Goal: Information Seeking & Learning: Find specific fact

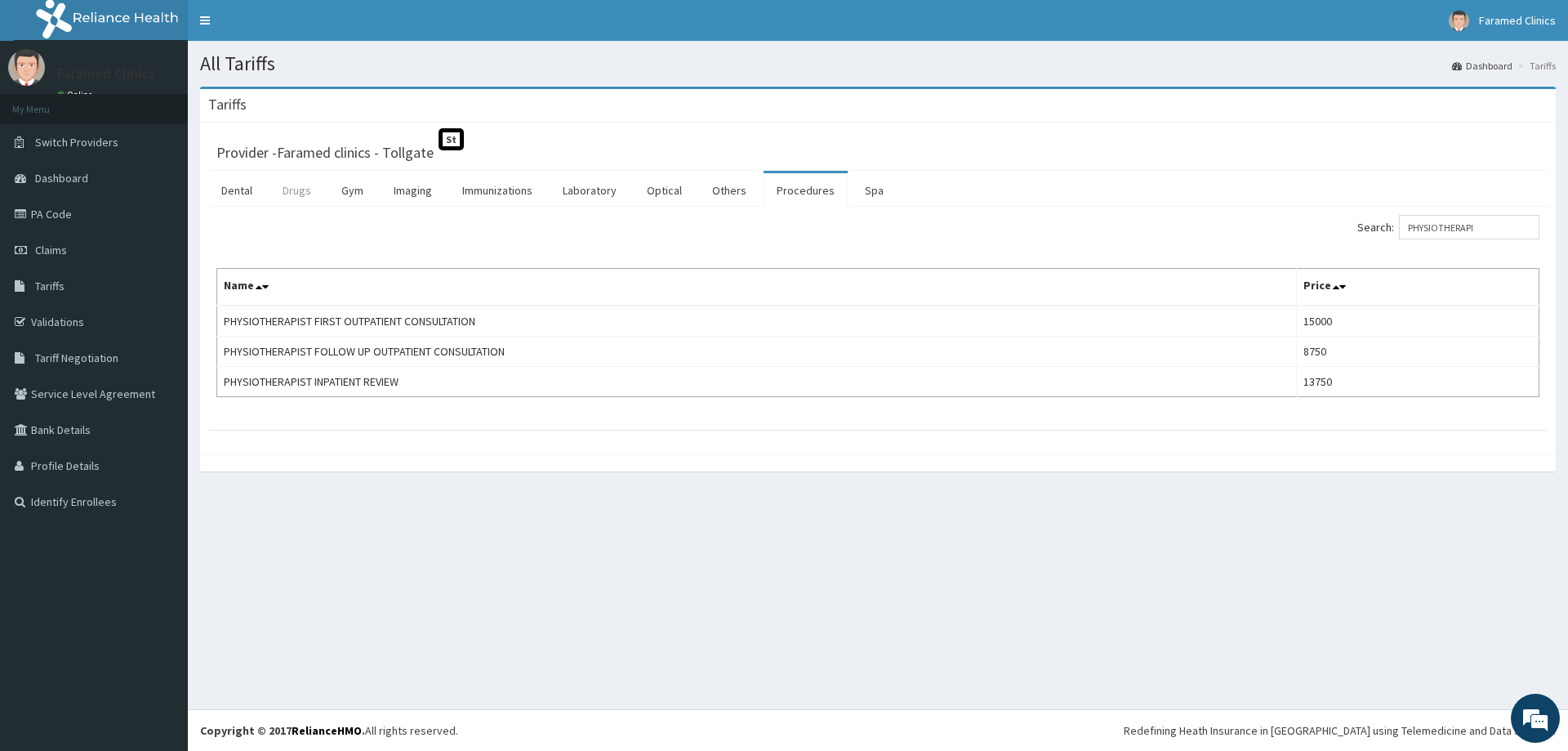
type input "PHYSIOTHERAPI"
click at [294, 194] on link "Drugs" at bounding box center [296, 190] width 54 height 34
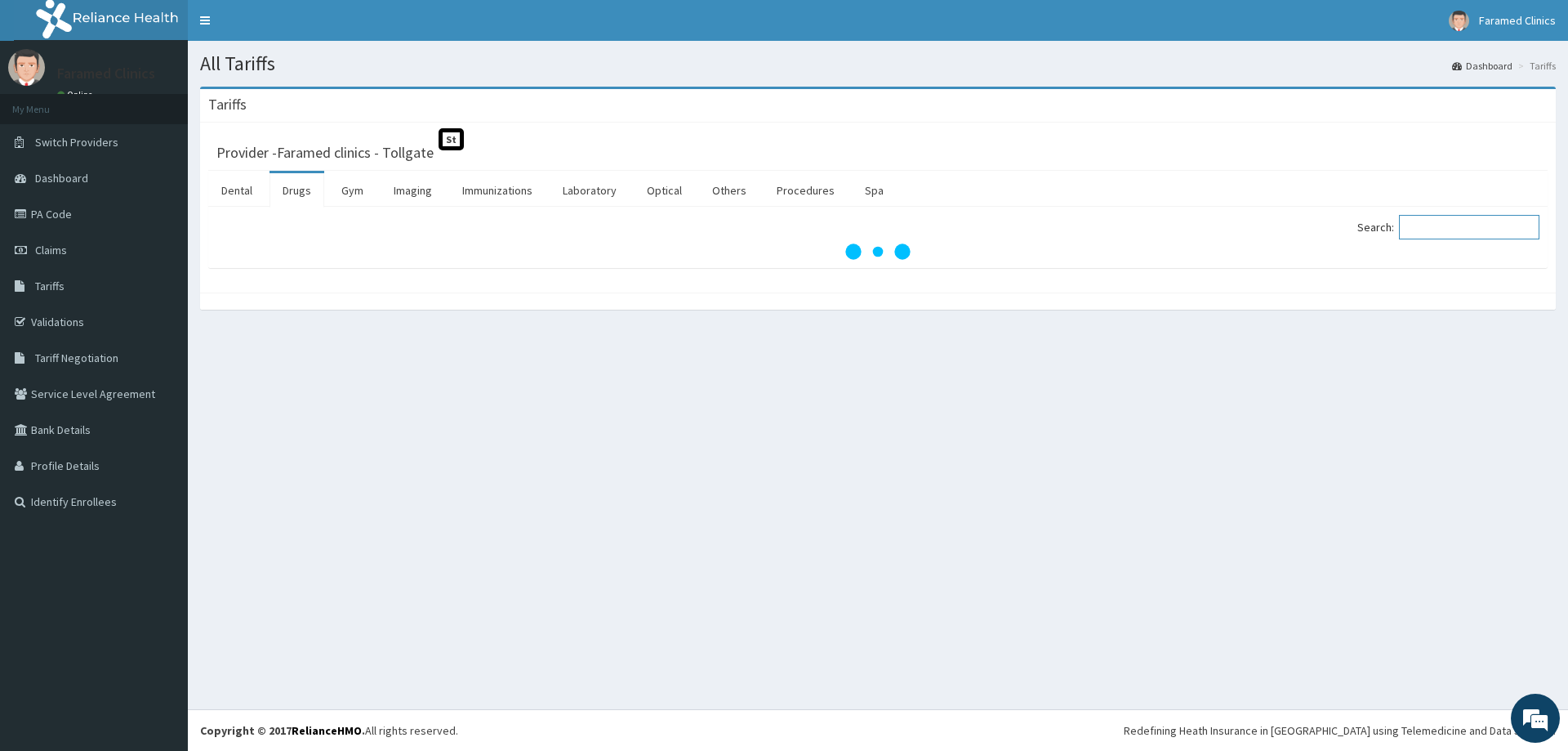
click at [1439, 232] on input "Search:" at bounding box center [1469, 228] width 141 height 25
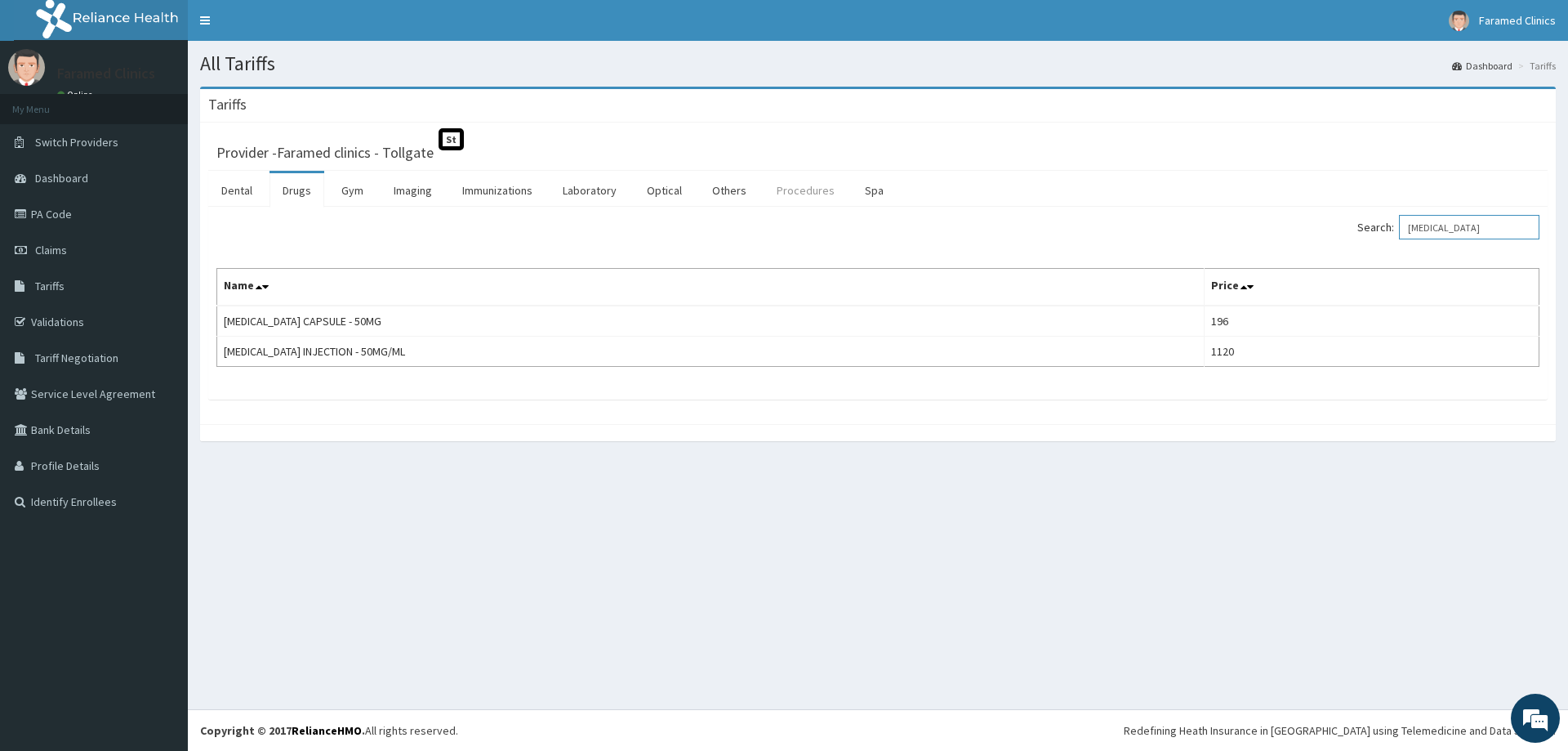
type input "[MEDICAL_DATA]"
click at [793, 188] on link "Procedures" at bounding box center [806, 190] width 84 height 34
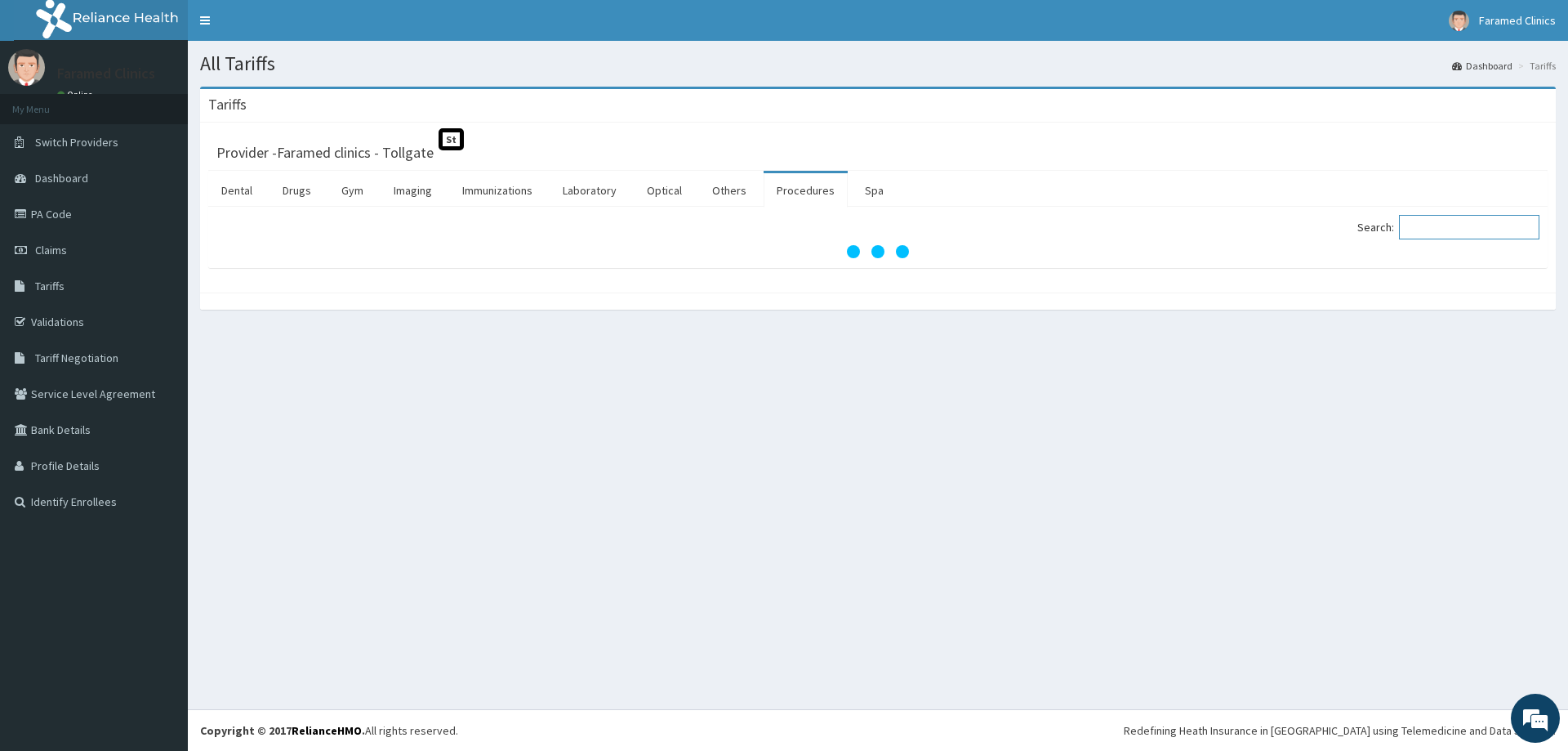
paste input "PHYSIOTHERAPIST"
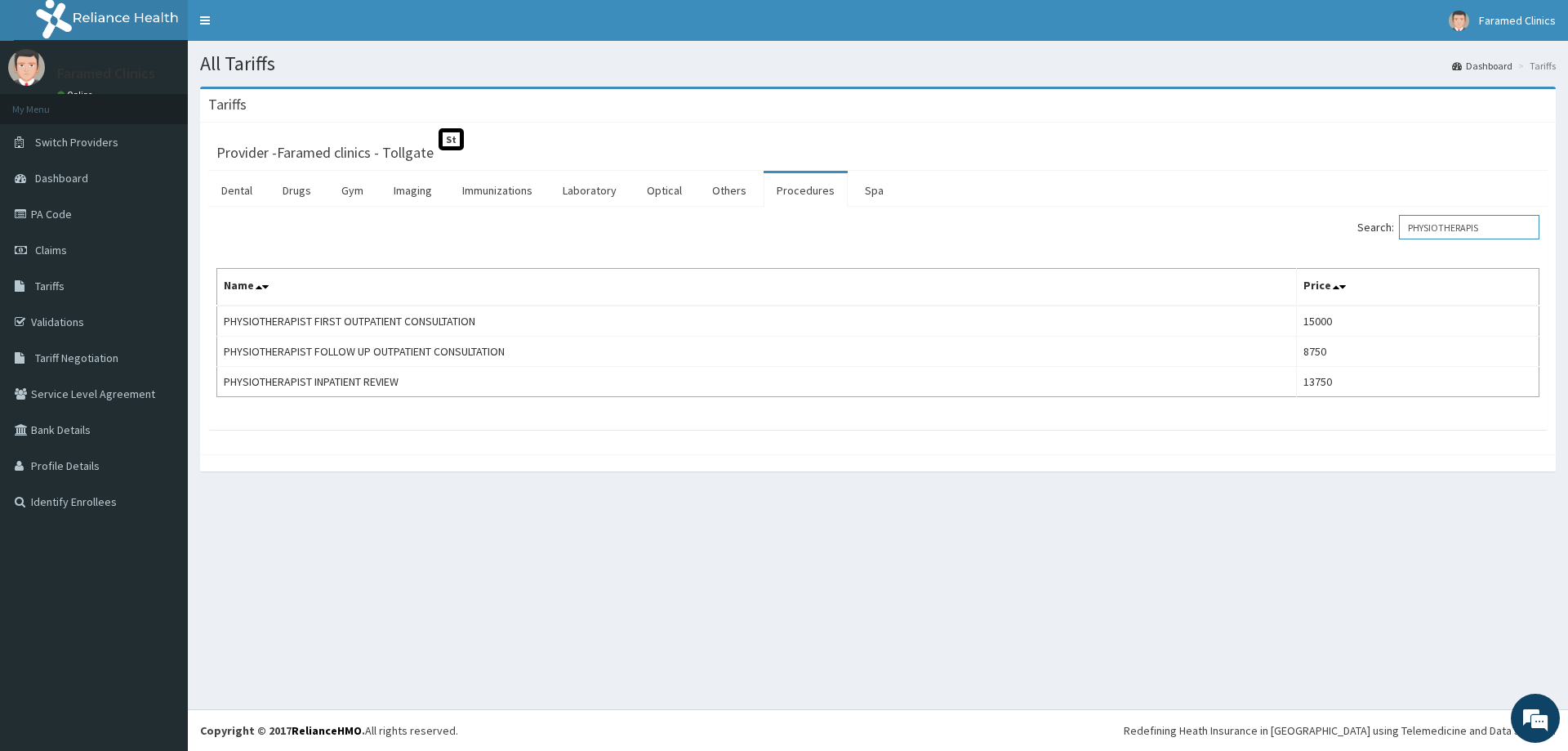
type input "PHYSIOTHERAPIS"
click at [515, 193] on link "Immunizations" at bounding box center [497, 190] width 97 height 34
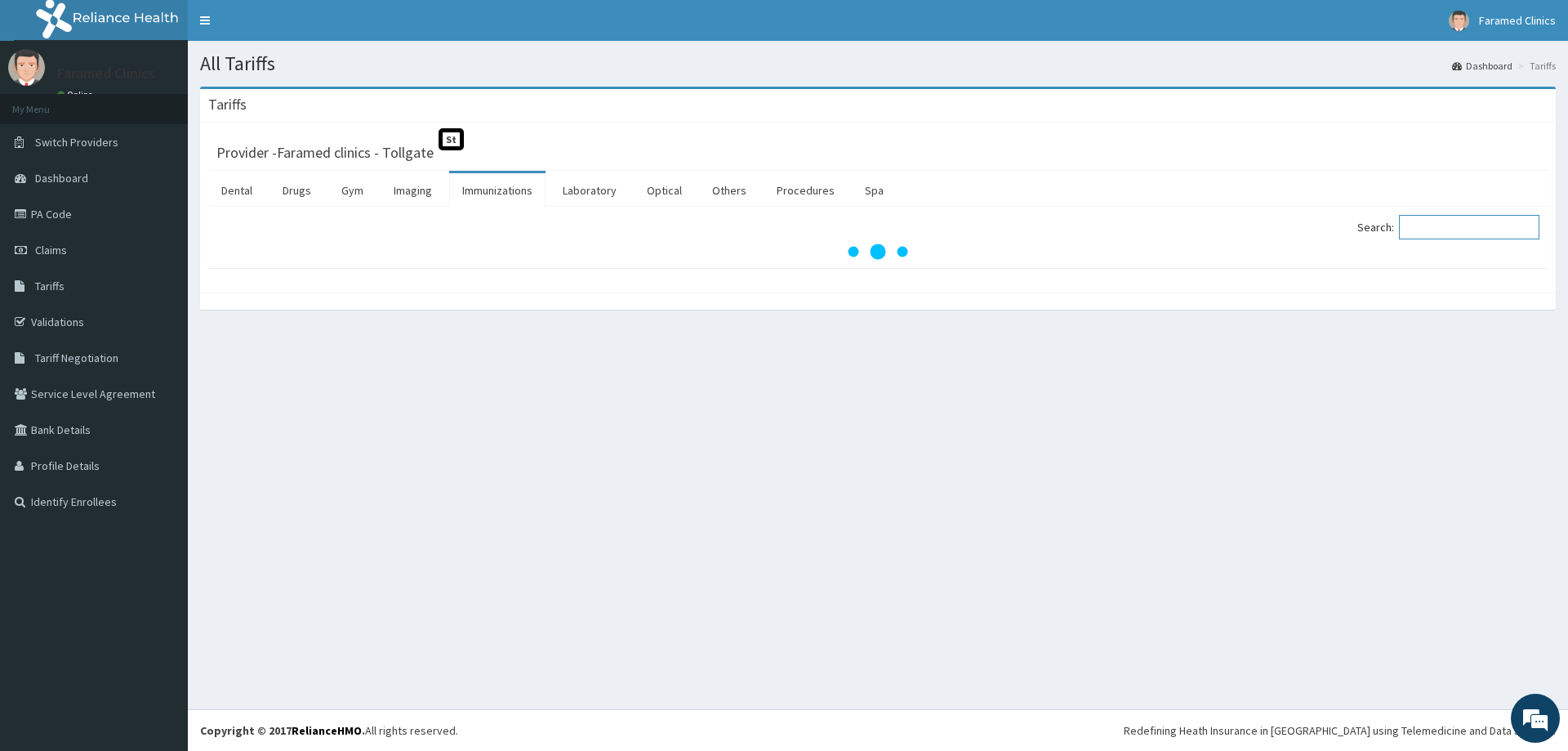
click at [1453, 229] on input "Search:" at bounding box center [1469, 228] width 141 height 25
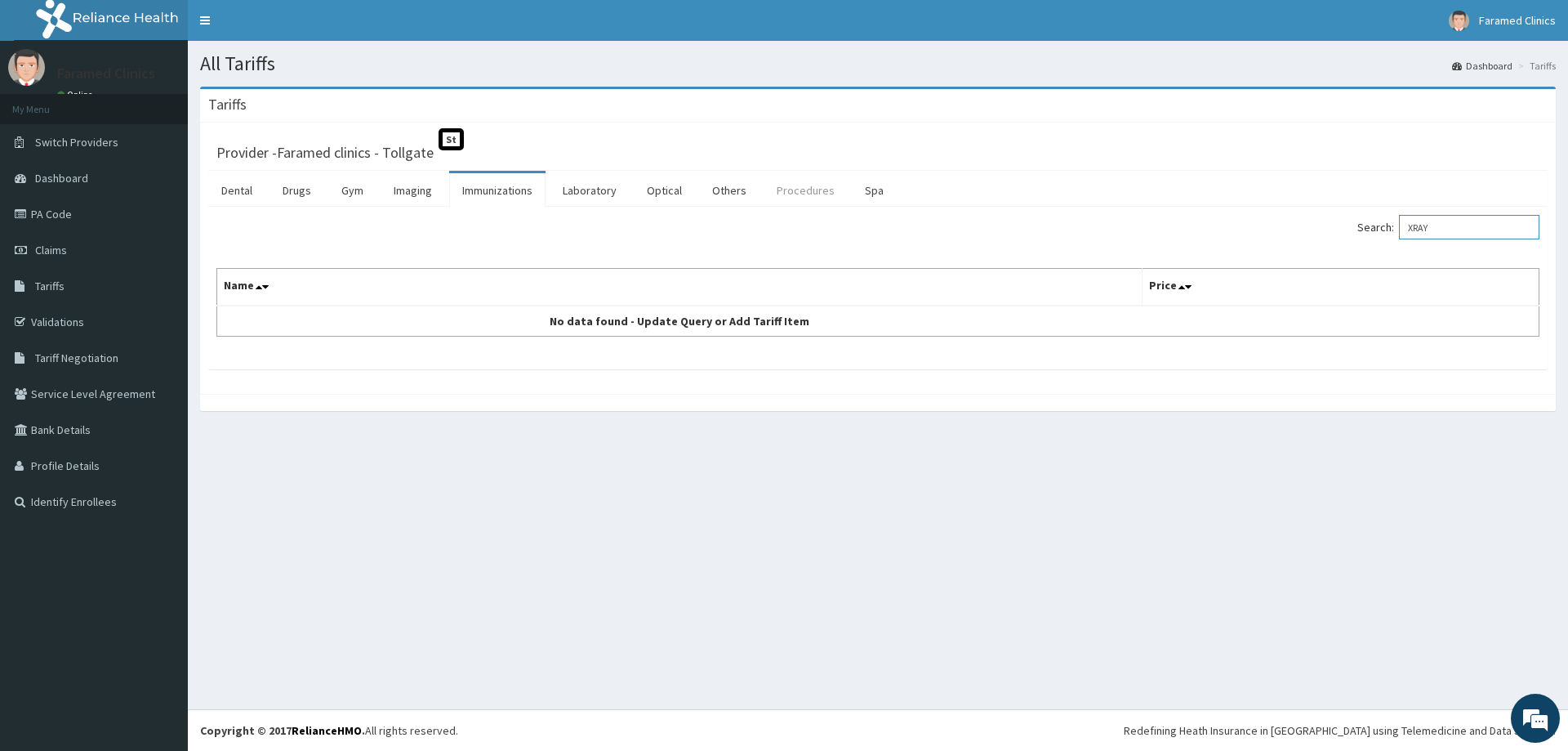
type input "XRAY"
click at [796, 189] on link "Procedures" at bounding box center [806, 190] width 84 height 34
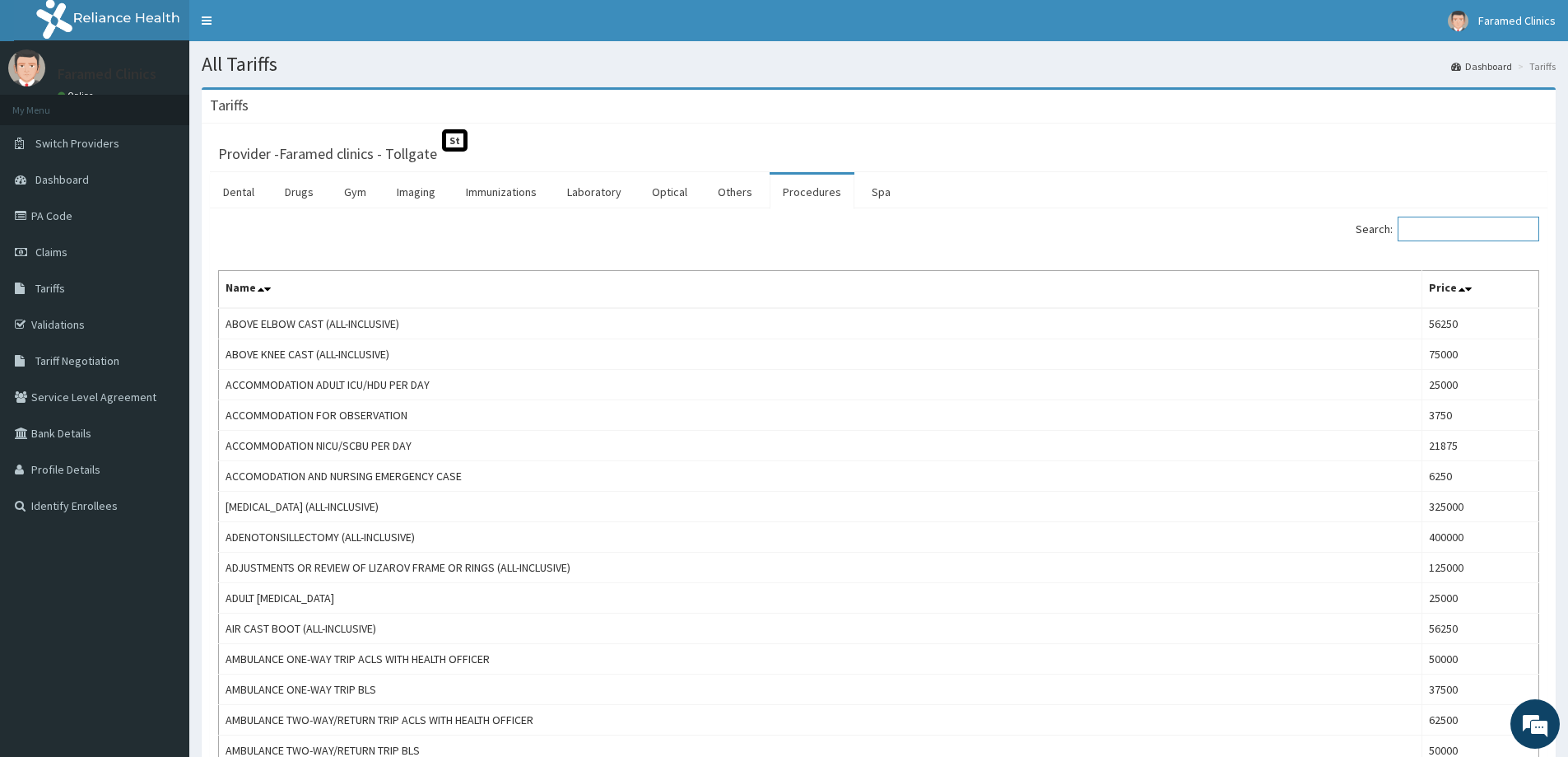
click at [1502, 234] on input "Search:" at bounding box center [1468, 230] width 142 height 25
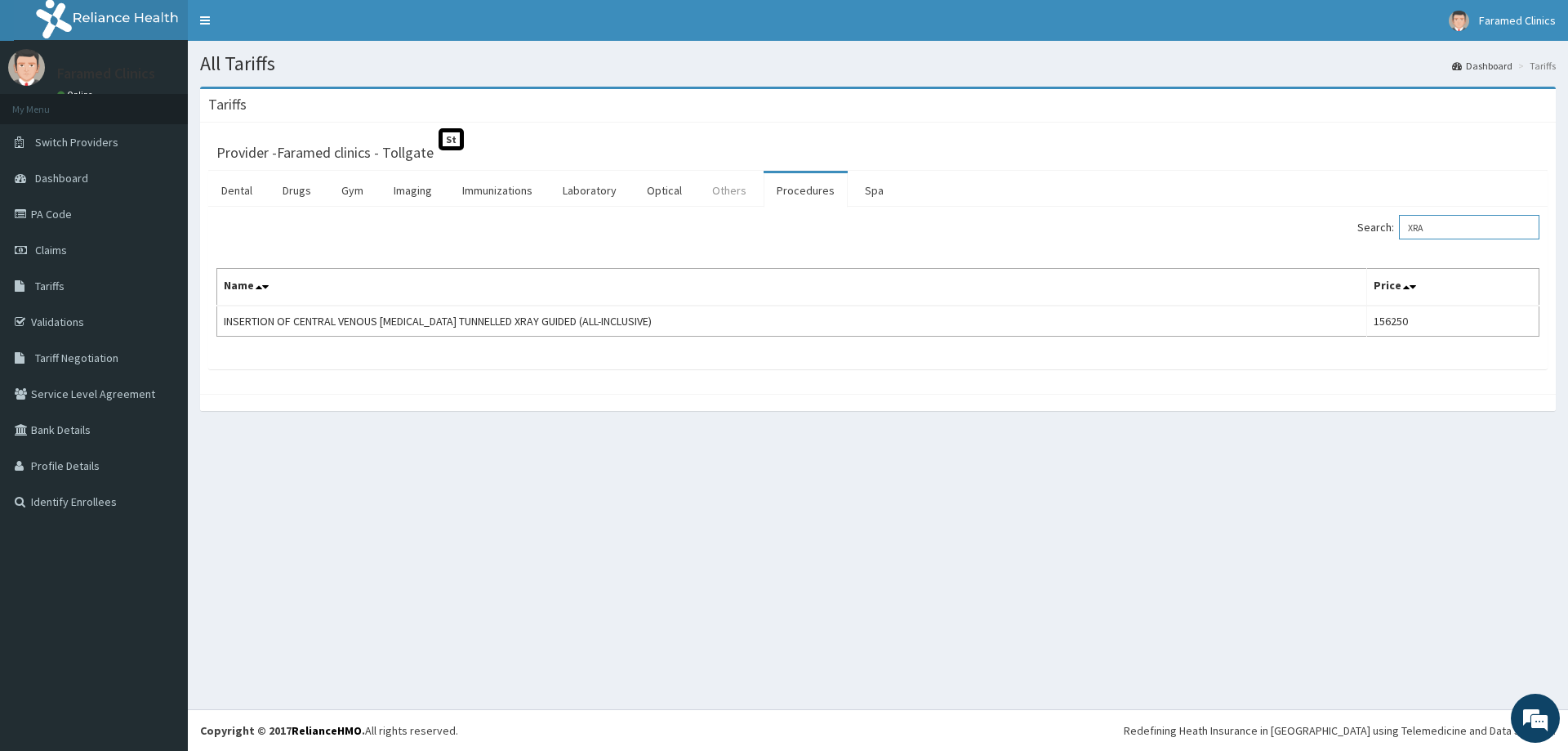
type input "XRA"
click at [730, 189] on link "Others" at bounding box center [729, 190] width 60 height 34
click at [428, 188] on link "Imaging" at bounding box center [412, 190] width 64 height 34
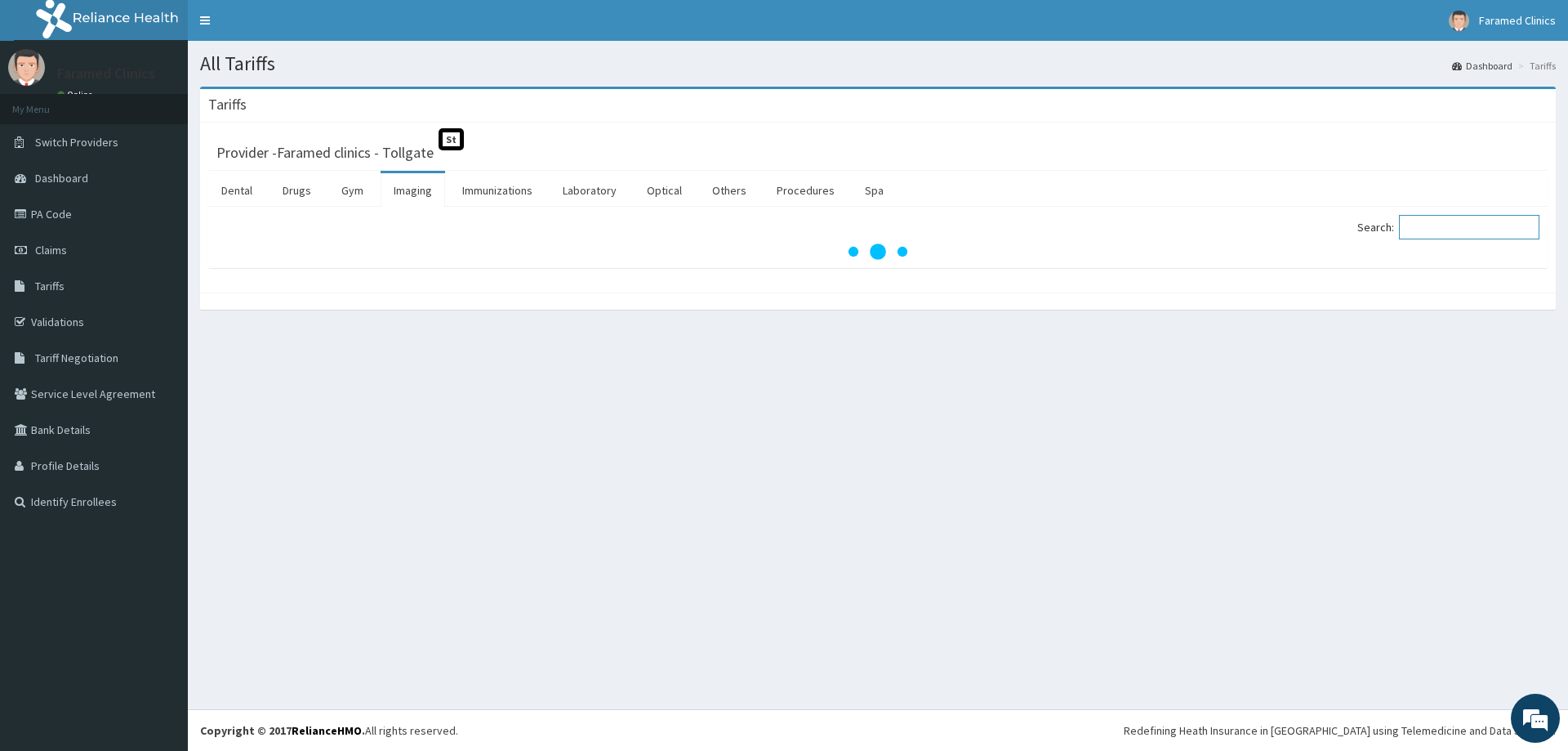
click at [1446, 227] on input "Search:" at bounding box center [1469, 228] width 141 height 25
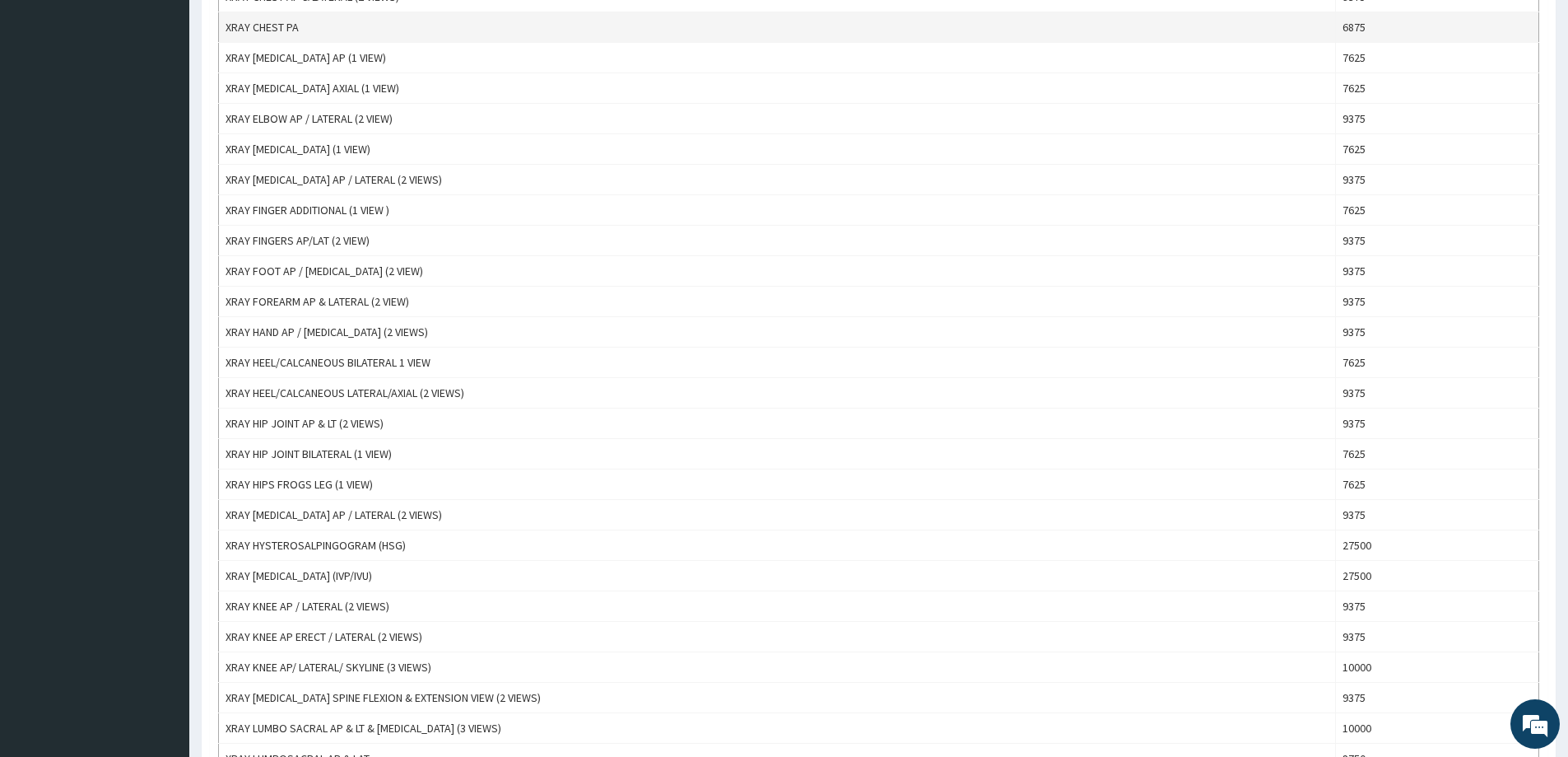
scroll to position [988, 0]
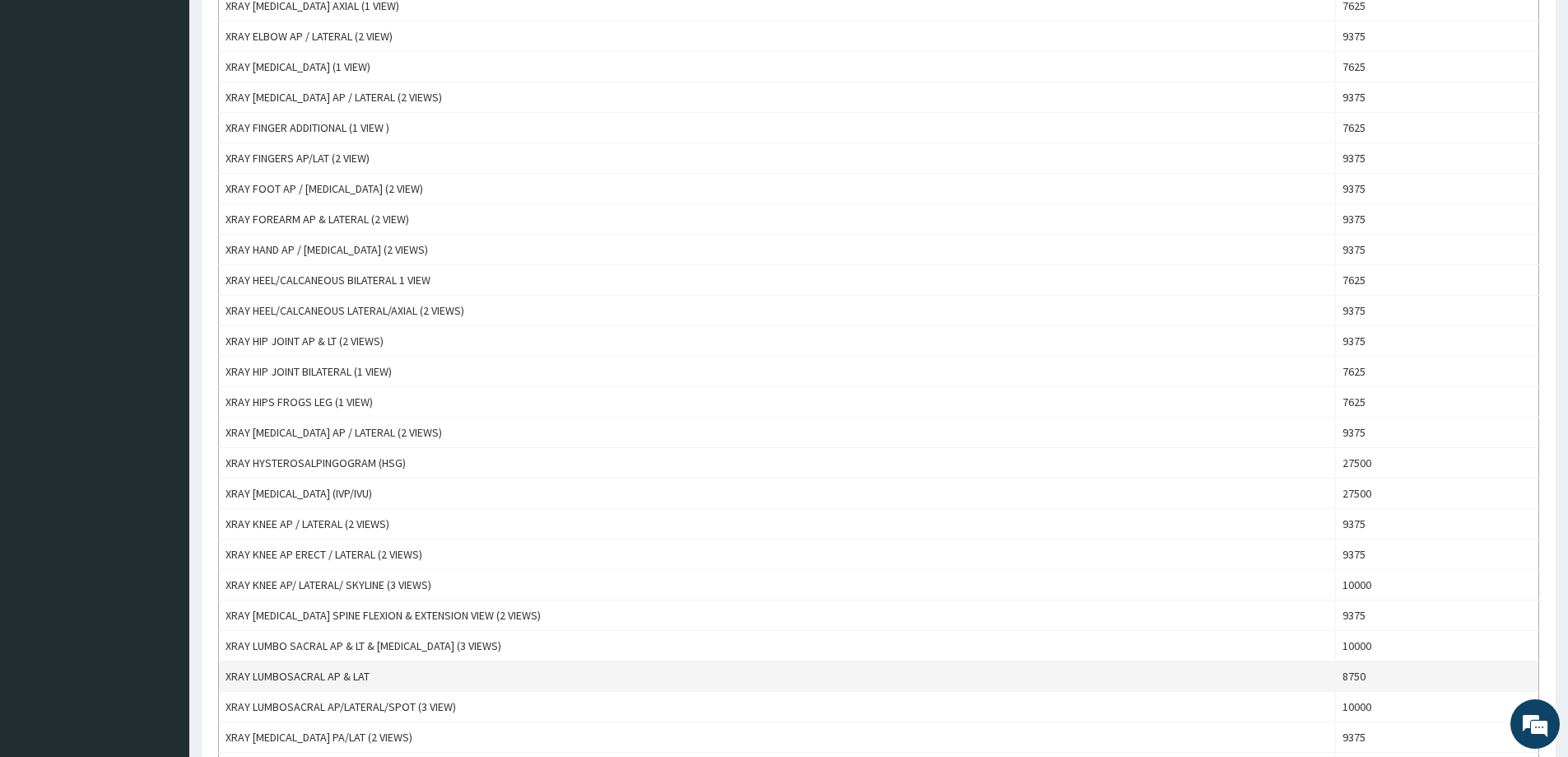
type input "XRAY"
click at [802, 675] on td "XRAY LUMBOSACRAL AP & LAT" at bounding box center [777, 677] width 1117 height 31
